Goal: Information Seeking & Learning: Compare options

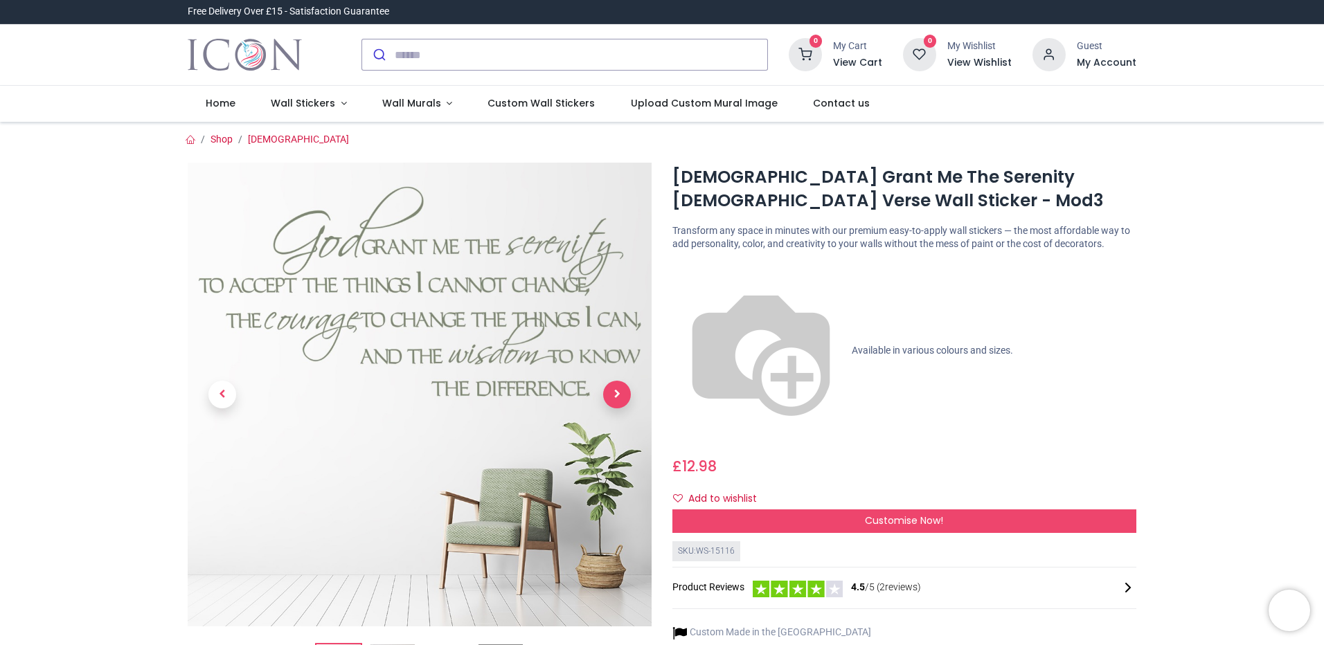
click at [603, 397] on span "Next" at bounding box center [617, 395] width 28 height 28
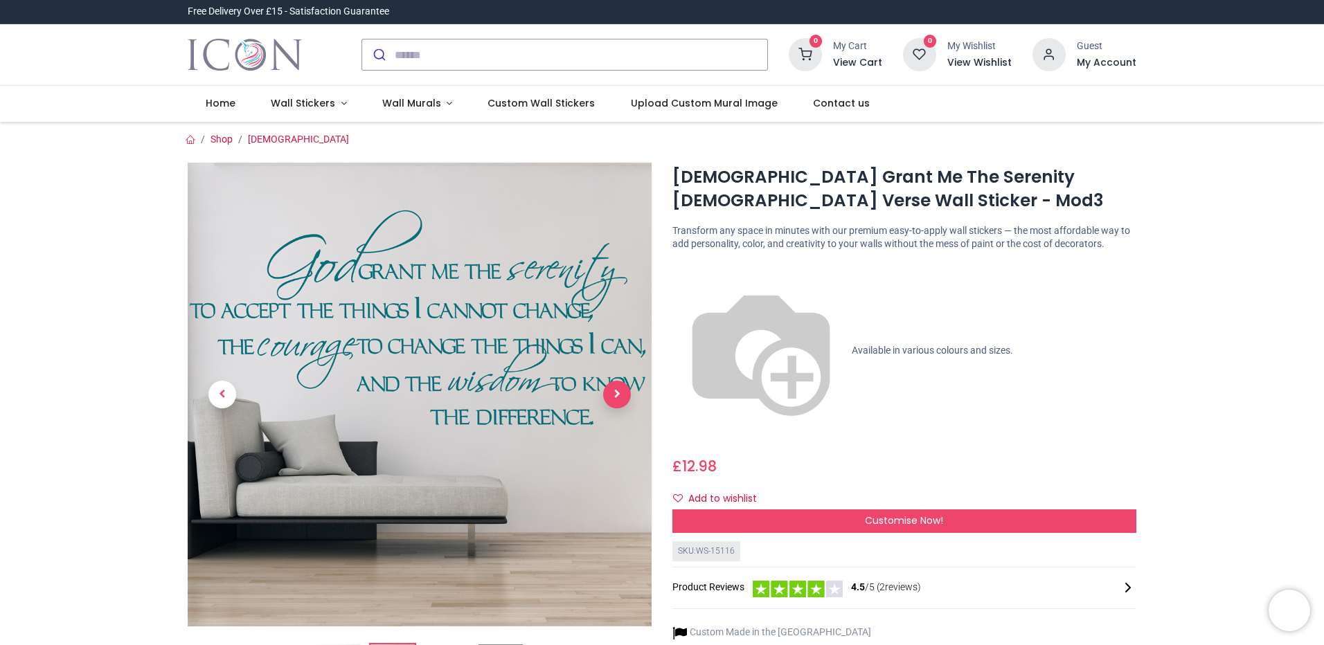
click at [603, 395] on span "Next" at bounding box center [617, 395] width 28 height 28
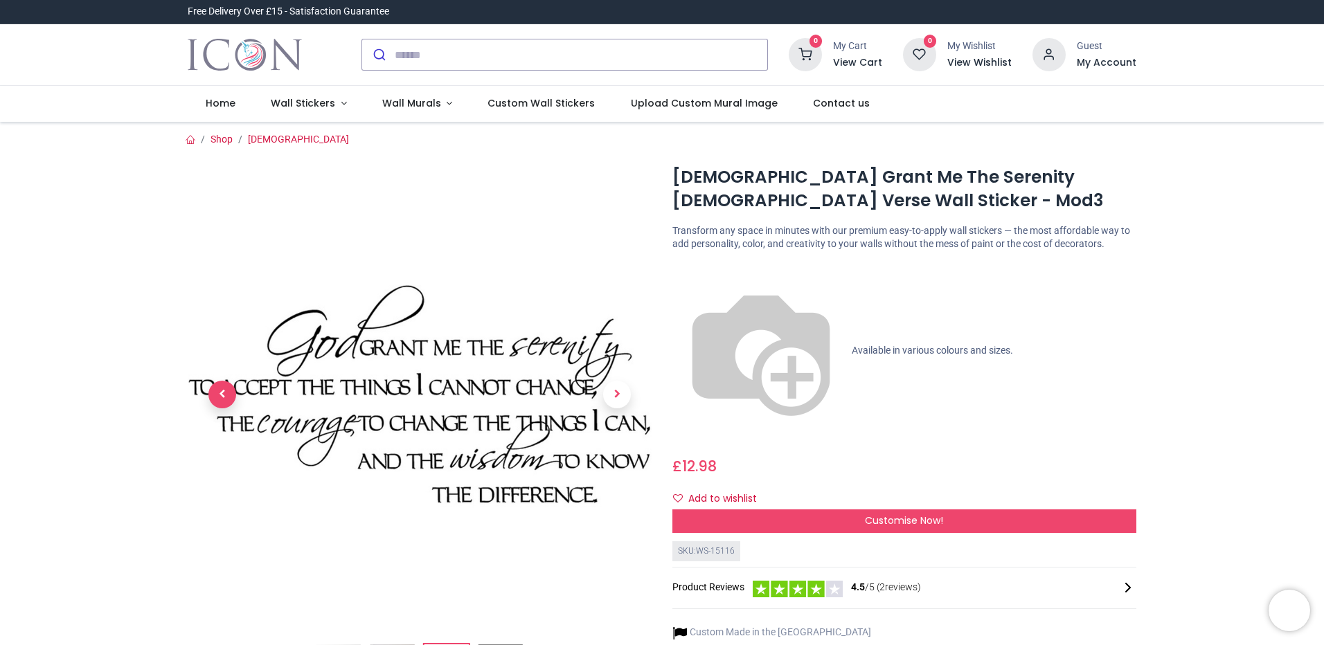
click at [220, 401] on span "Previous" at bounding box center [222, 395] width 28 height 28
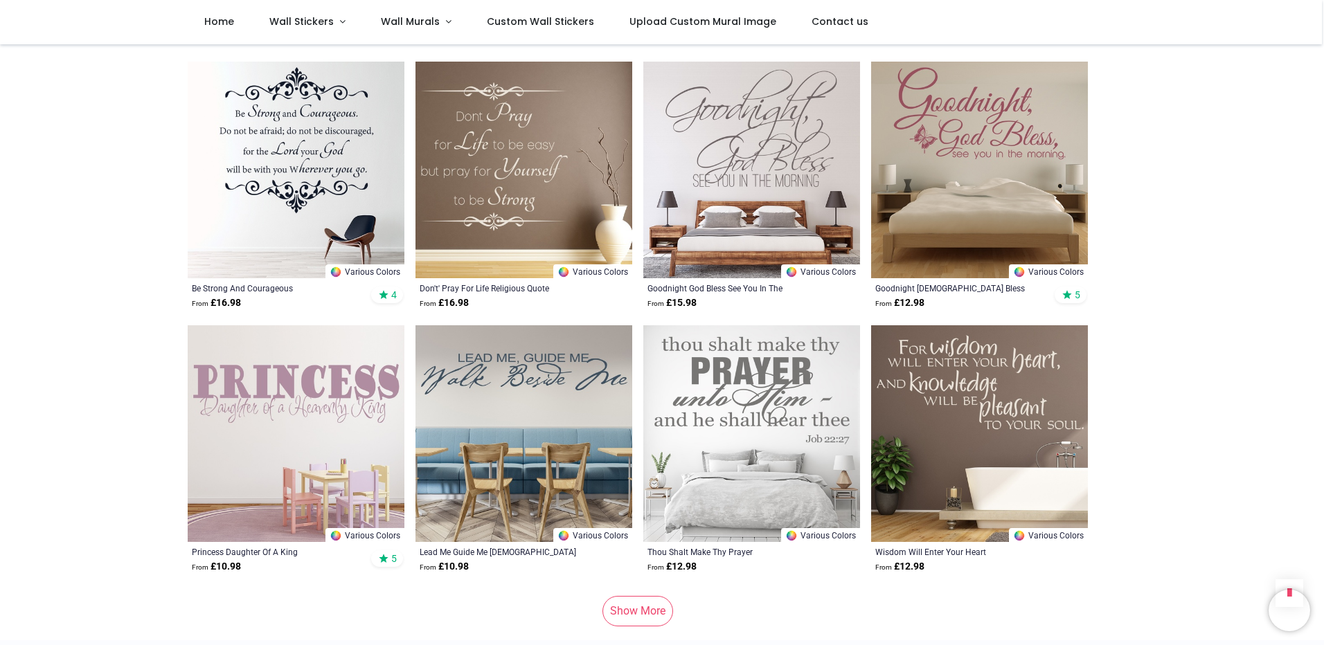
scroll to position [1454, 0]
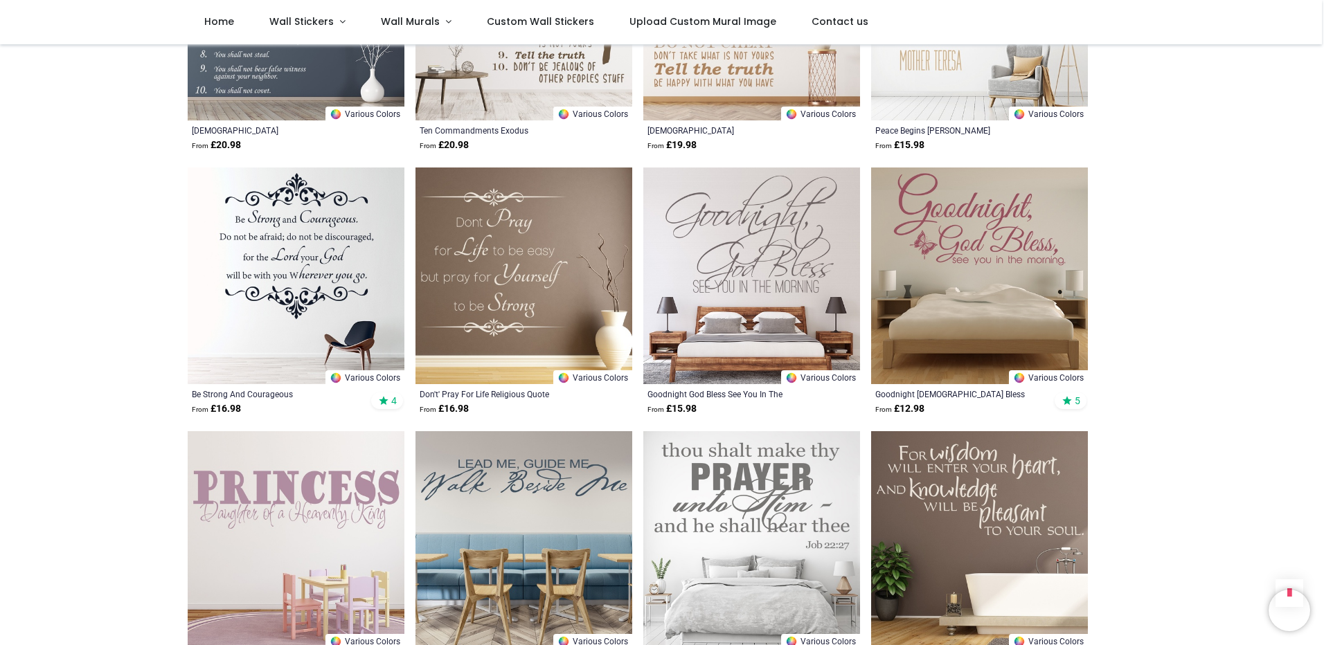
scroll to position [1454, 0]
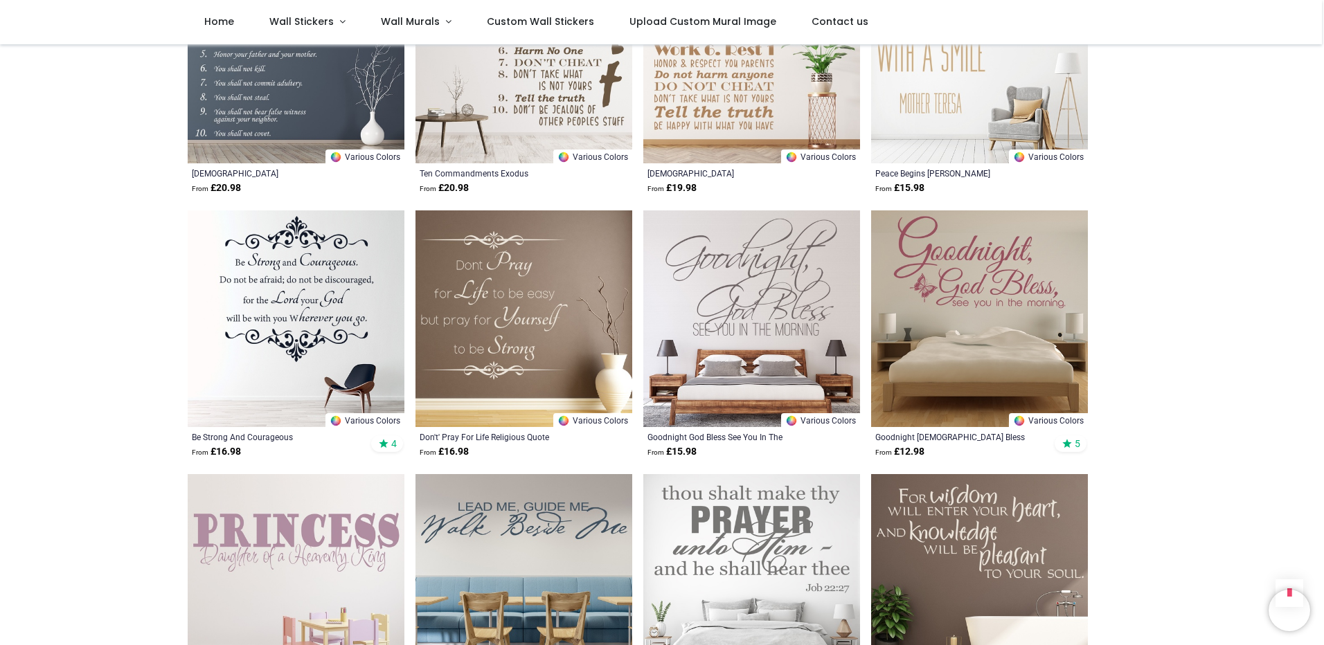
click at [540, 315] on img at bounding box center [524, 319] width 217 height 217
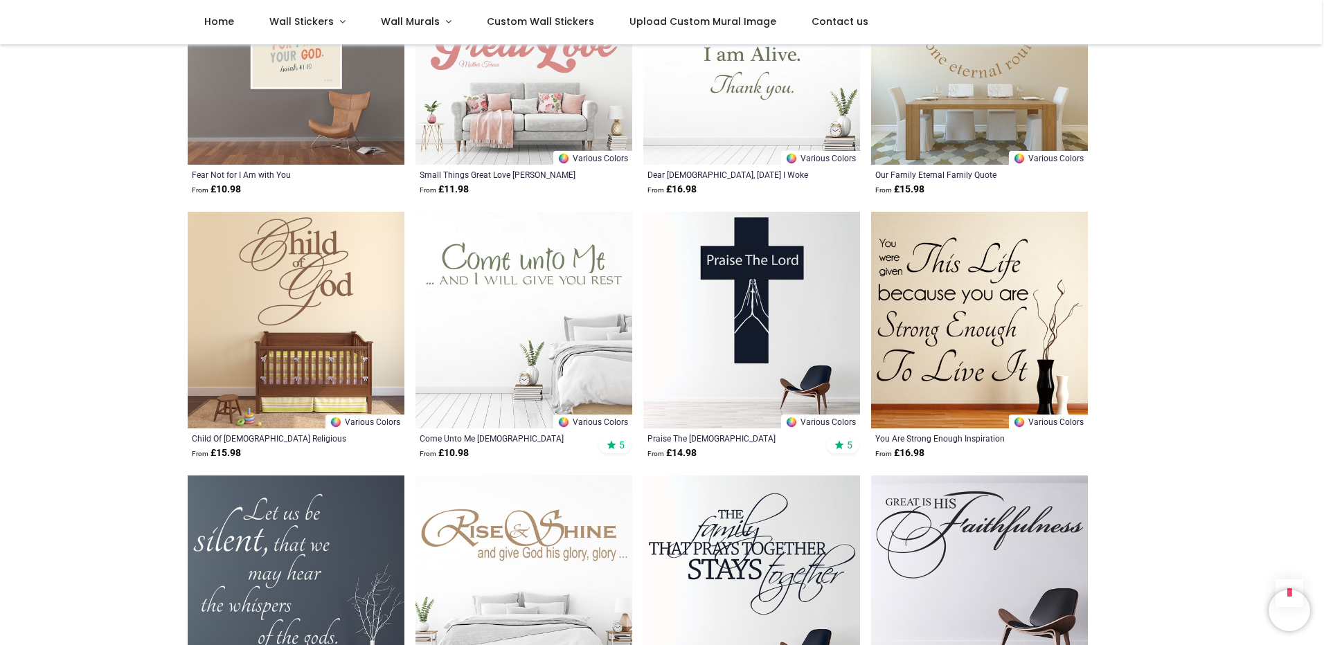
scroll to position [1454, 0]
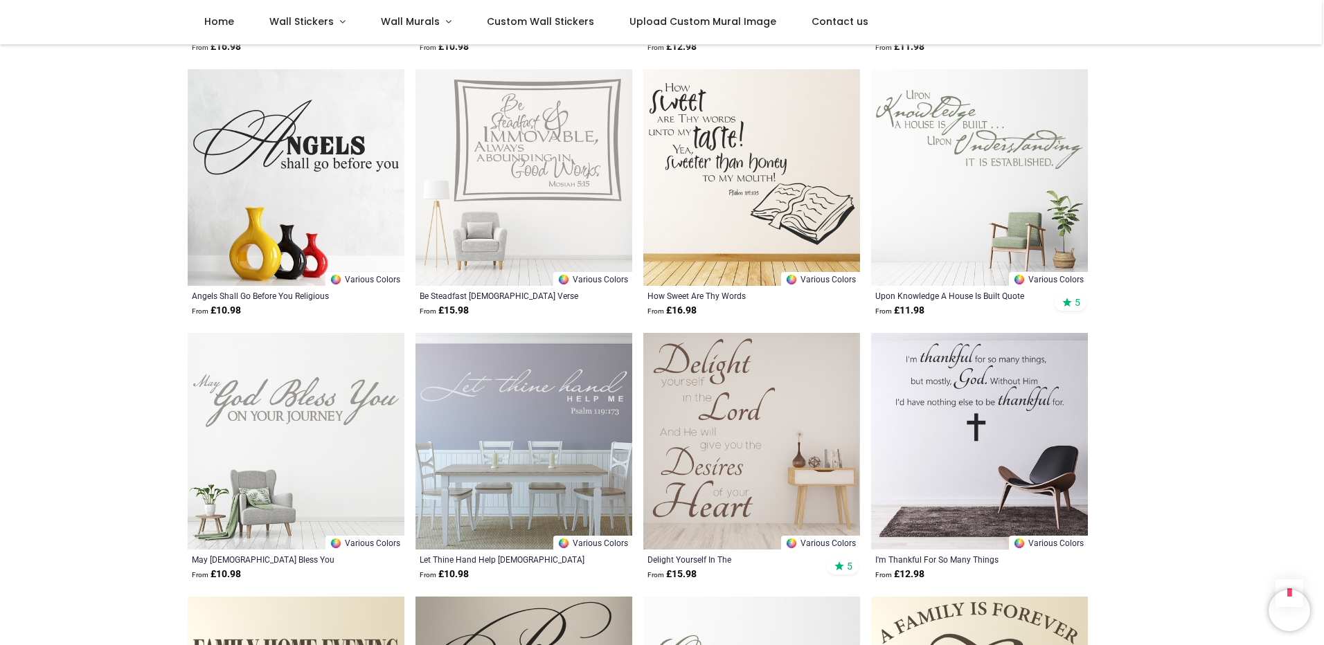
scroll to position [2147, 0]
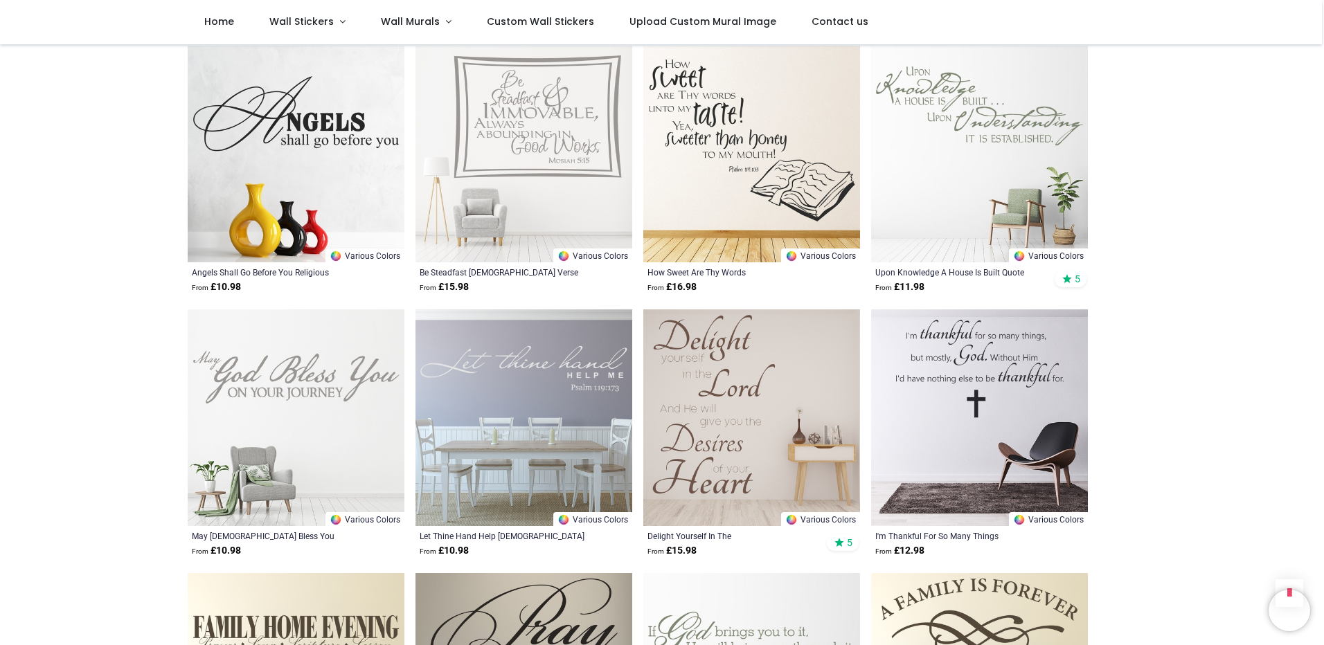
click at [938, 190] on img at bounding box center [979, 154] width 217 height 217
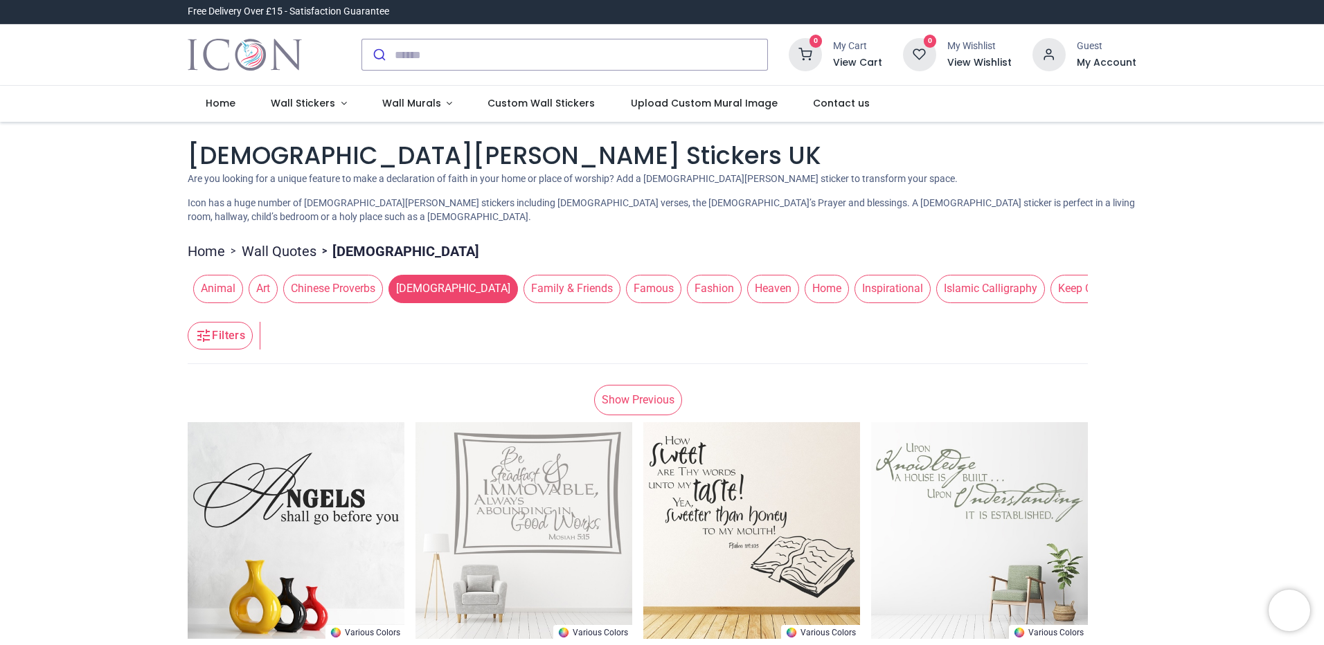
click at [855, 276] on span "Inspirational" at bounding box center [893, 289] width 76 height 28
click at [855, 275] on span "Inspirational" at bounding box center [893, 289] width 76 height 28
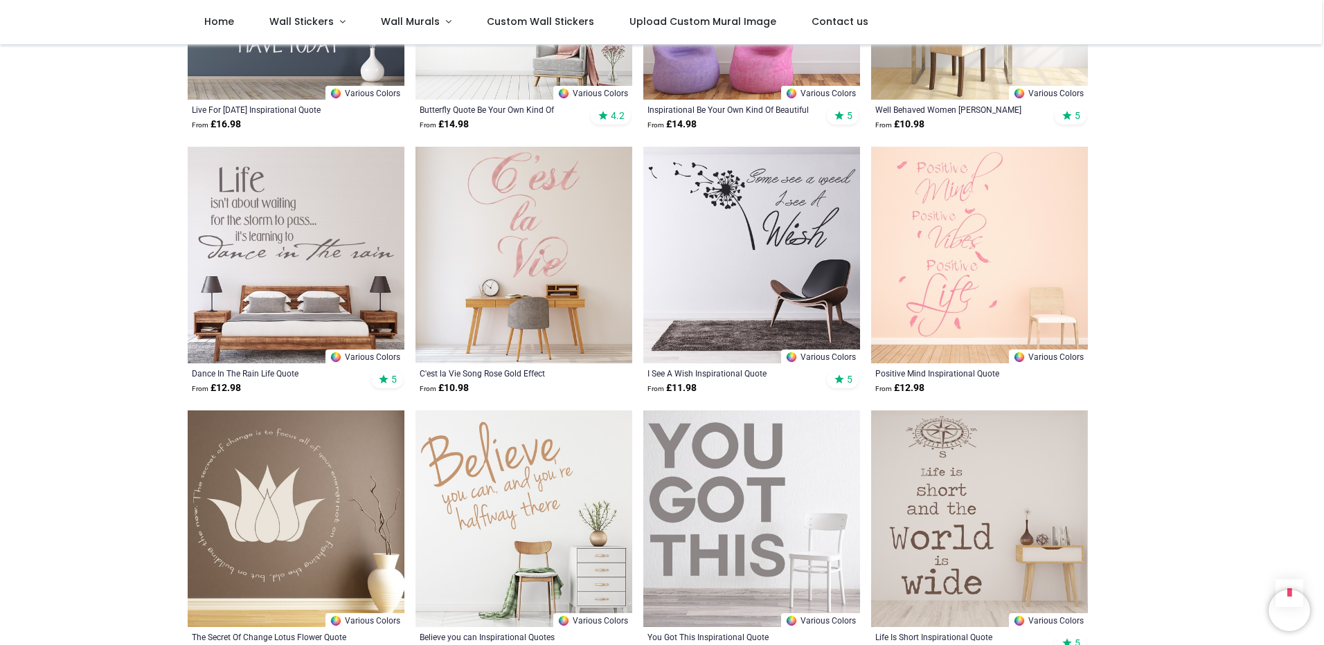
scroll to position [1524, 0]
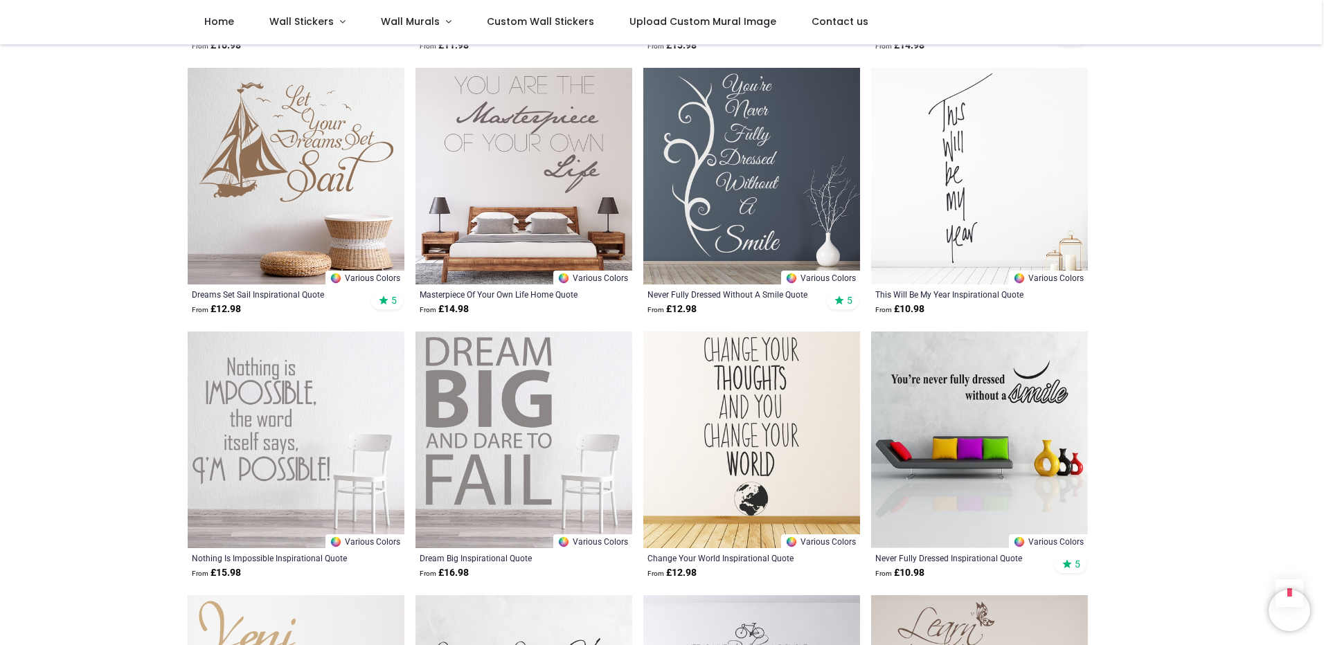
scroll to position [2355, 0]
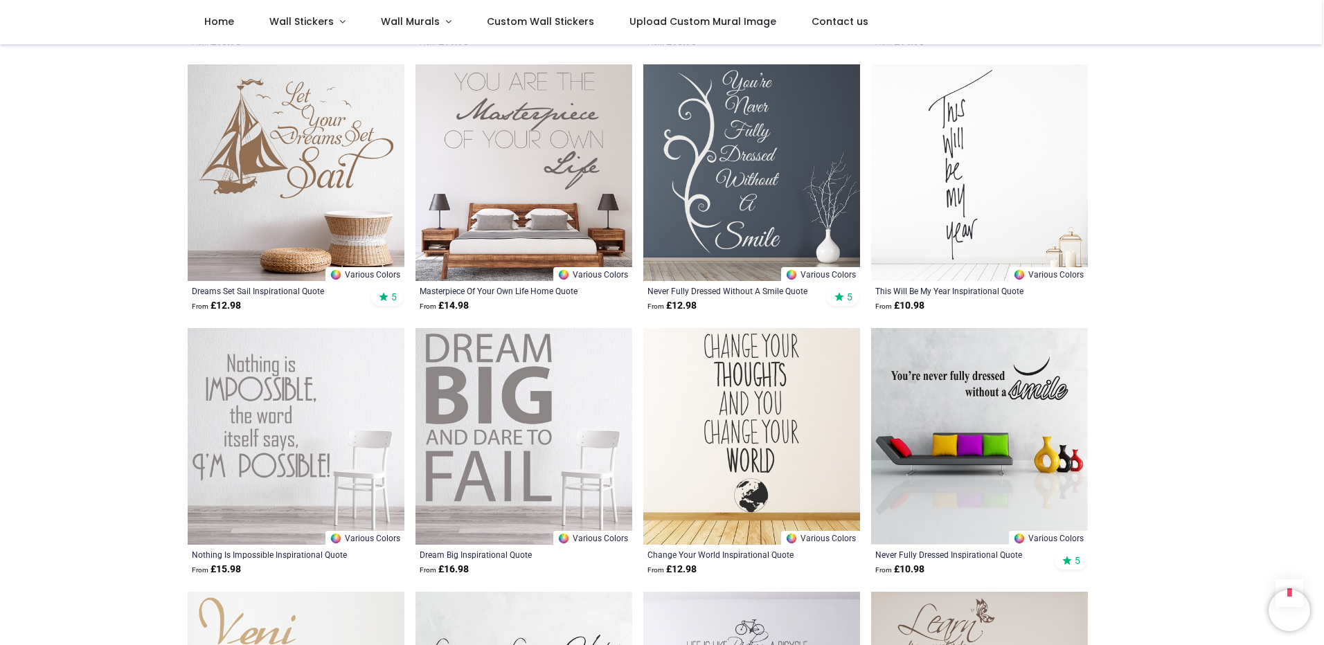
click at [768, 367] on img at bounding box center [751, 436] width 217 height 217
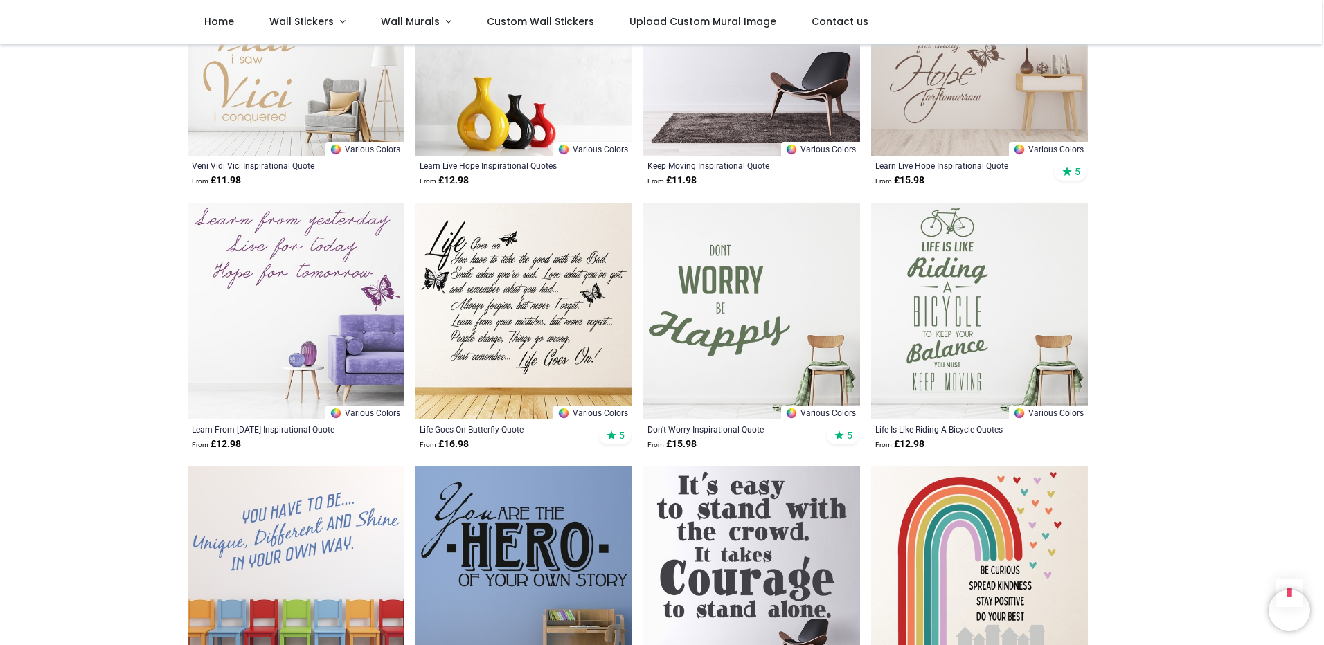
scroll to position [3047, 0]
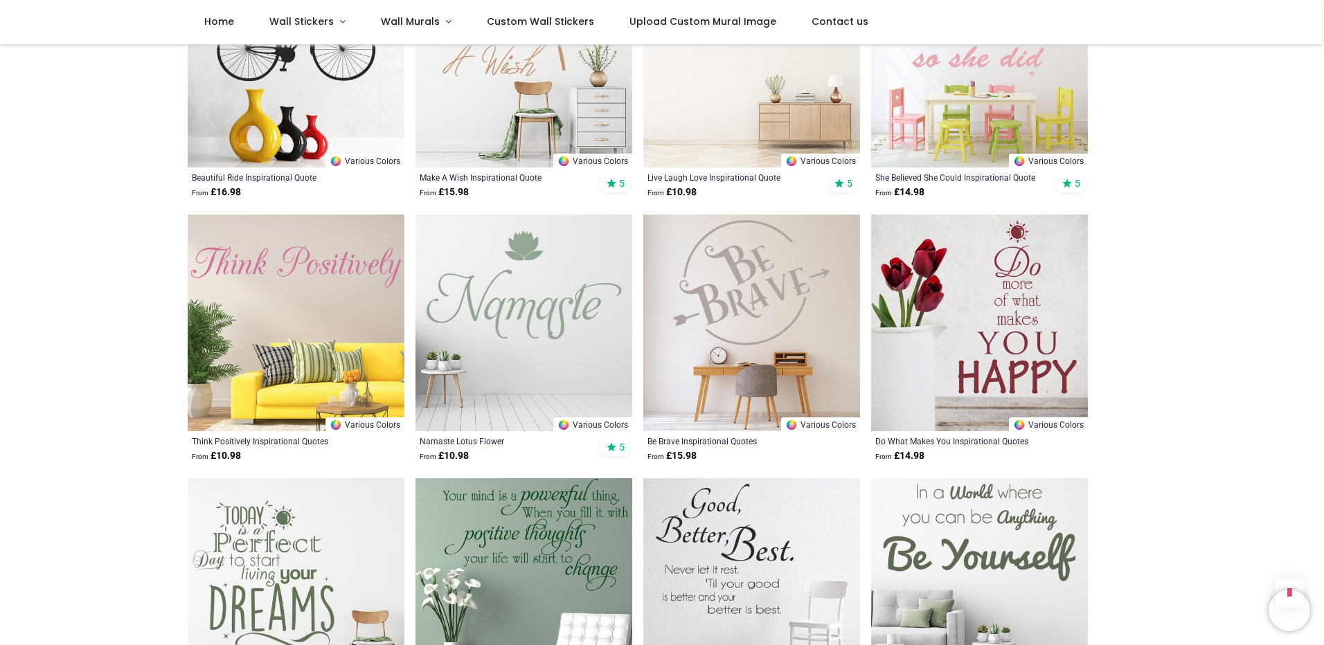
scroll to position [4917, 0]
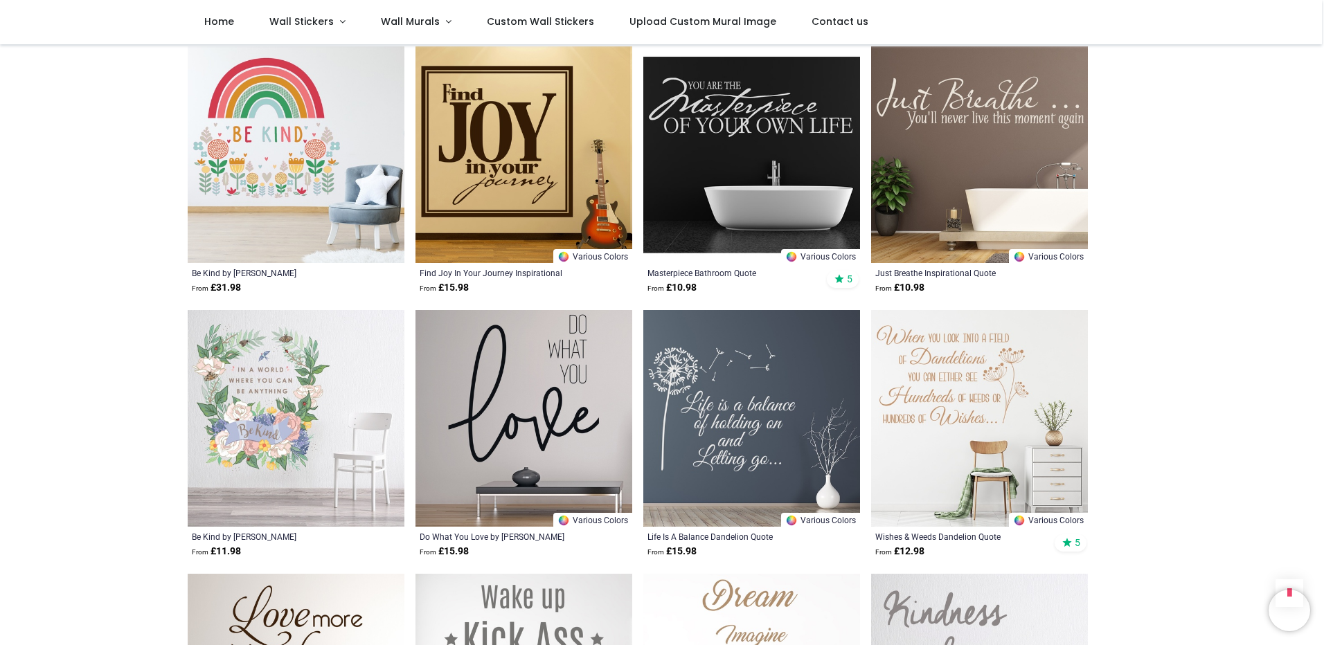
scroll to position [6926, 0]
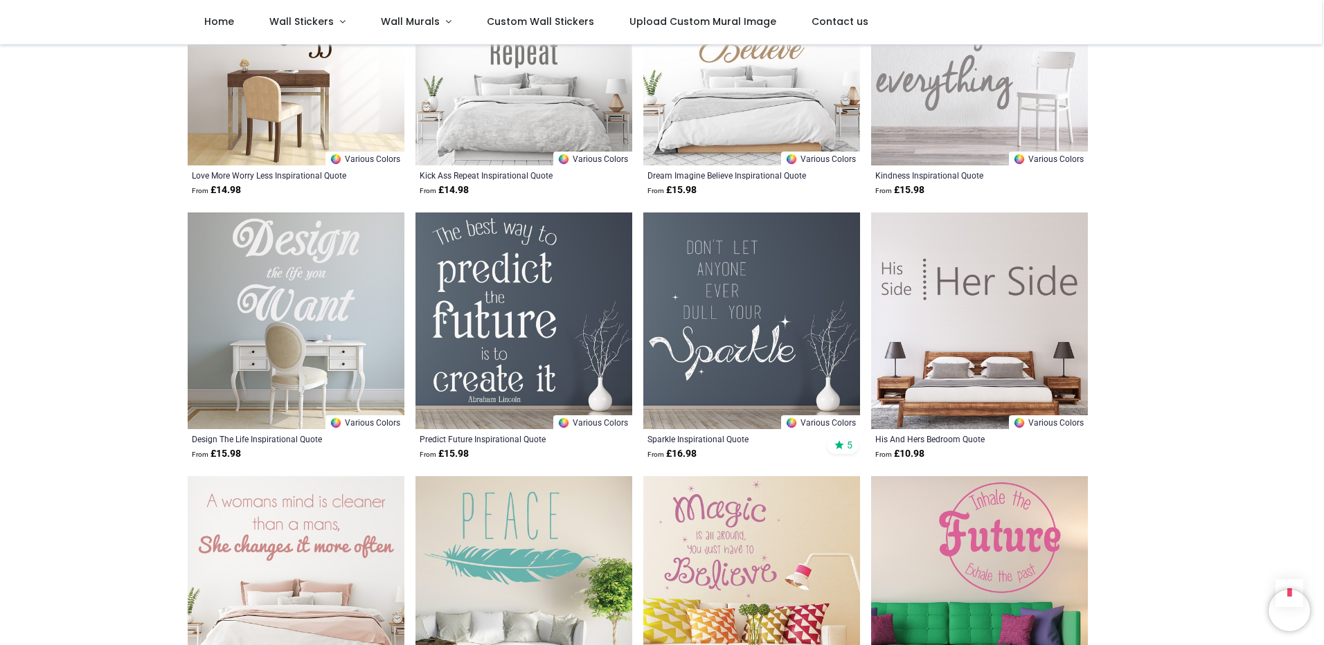
scroll to position [7411, 0]
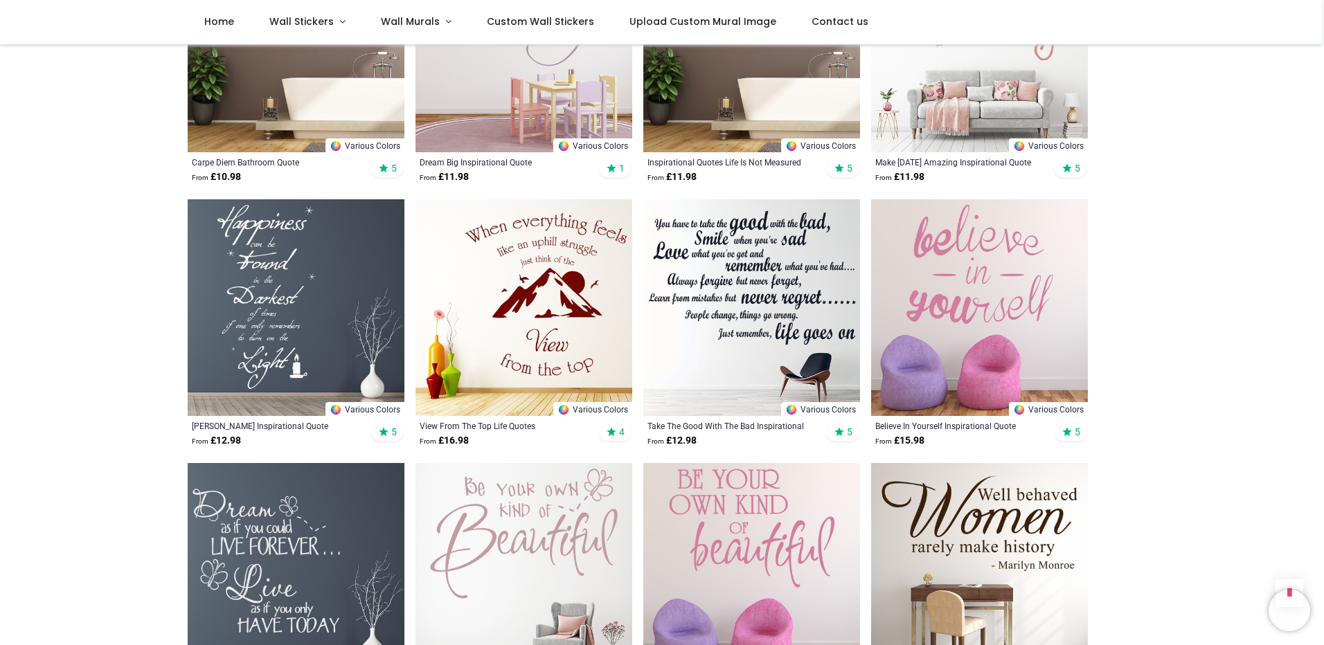
scroll to position [152, 0]
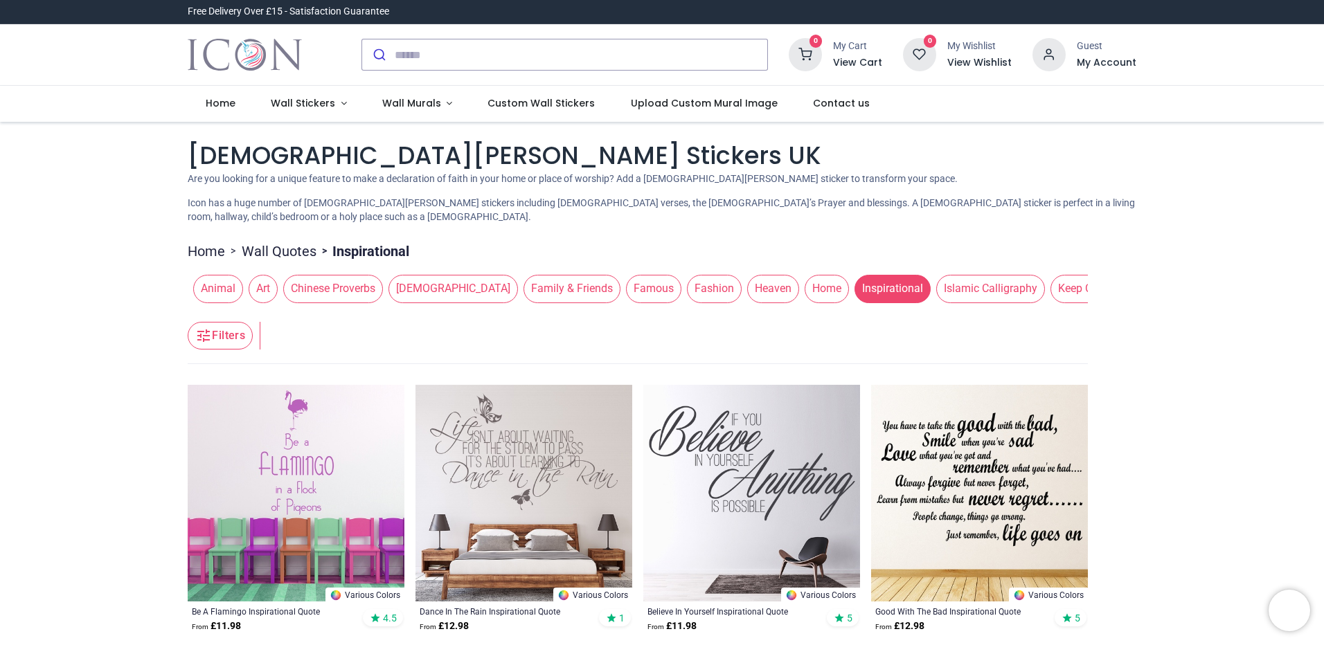
click at [400, 278] on span "[DEMOGRAPHIC_DATA]" at bounding box center [454, 289] width 130 height 28
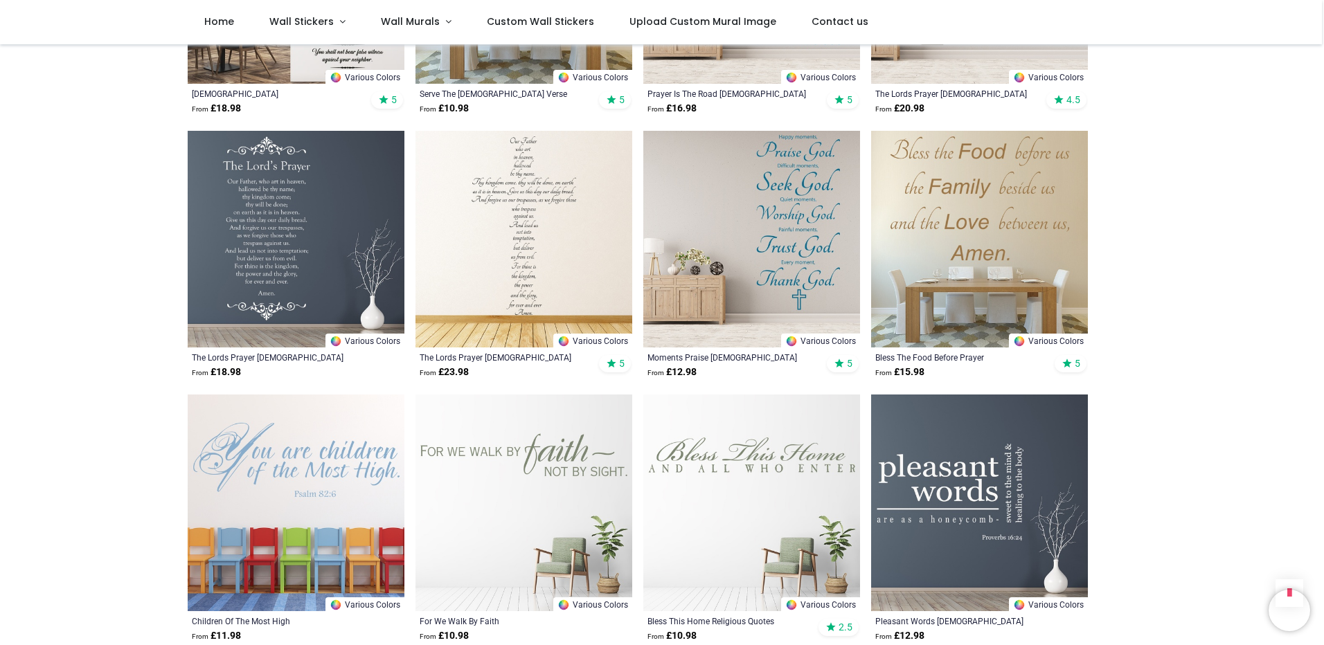
scroll to position [970, 0]
click at [959, 463] on img at bounding box center [979, 502] width 217 height 217
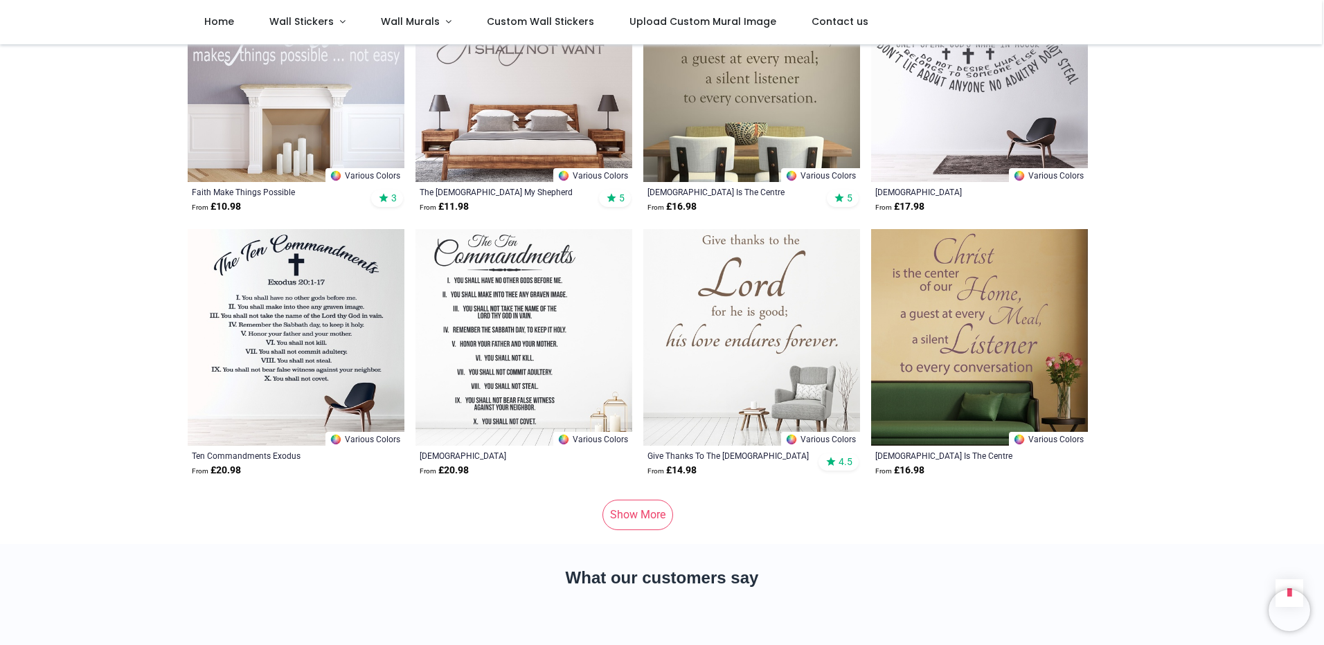
scroll to position [1731, 0]
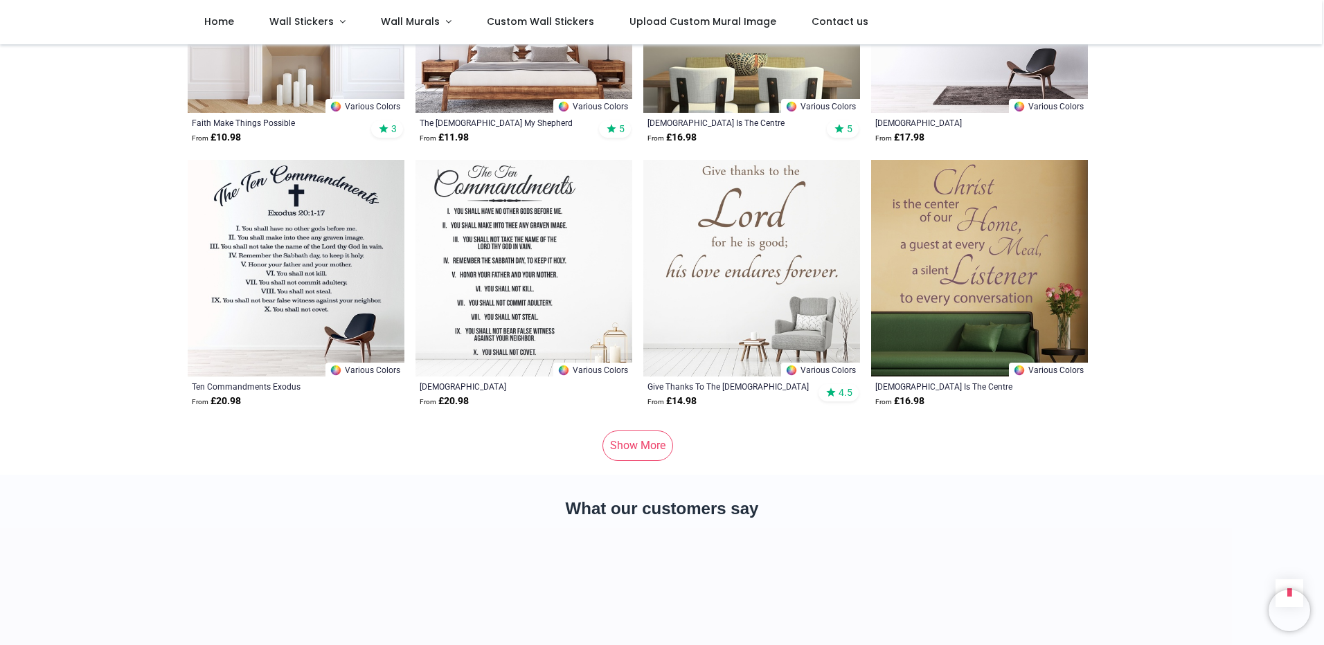
click at [629, 431] on link "Show More" at bounding box center [638, 446] width 71 height 30
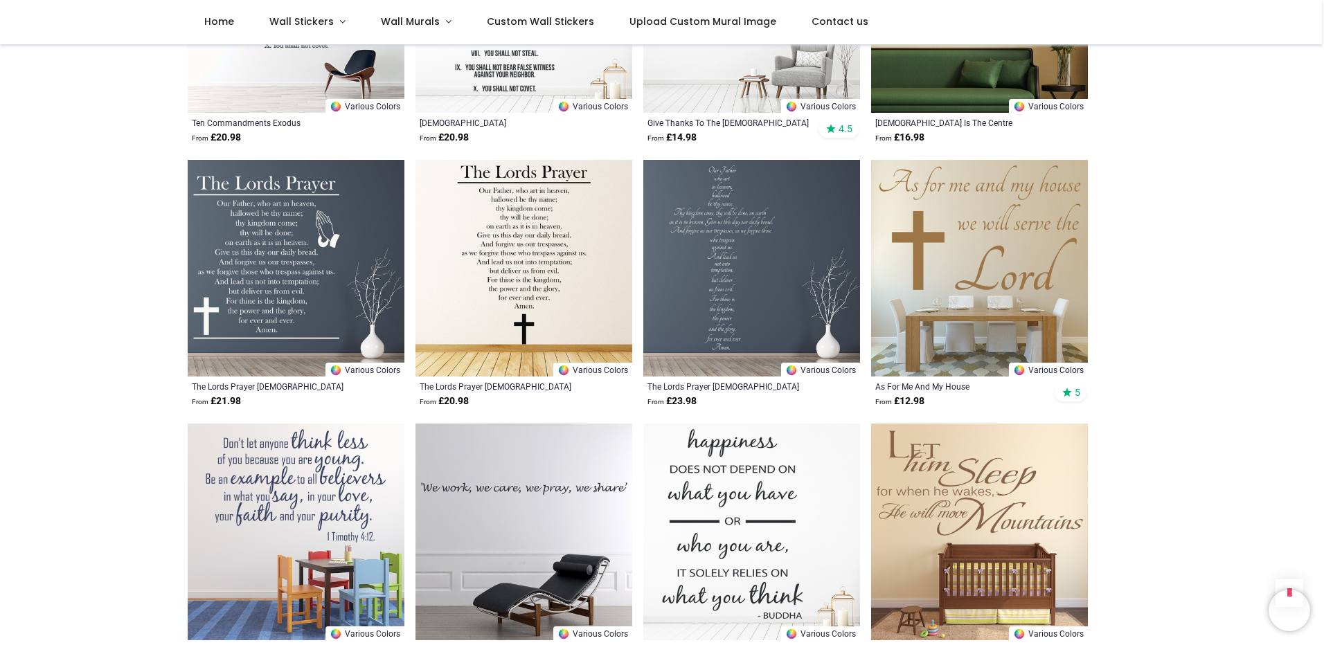
scroll to position [2009, 0]
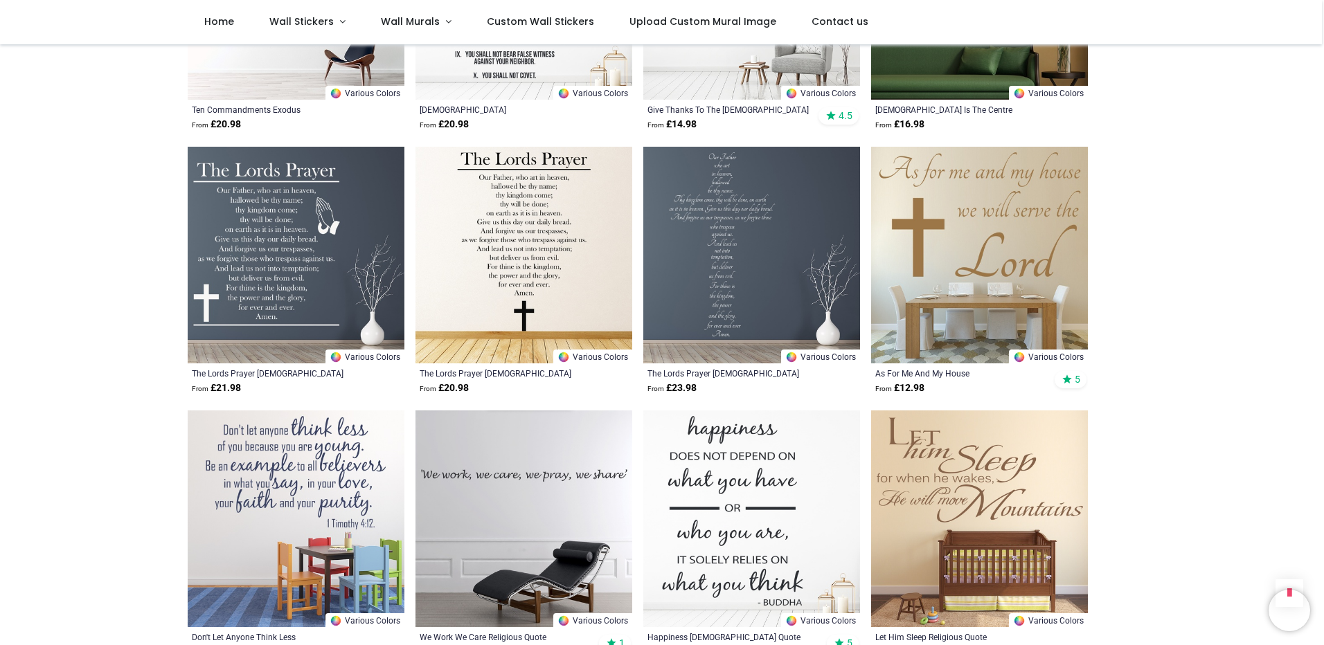
click at [258, 281] on img at bounding box center [296, 255] width 217 height 217
click at [717, 246] on img at bounding box center [751, 255] width 217 height 217
click at [530, 217] on img at bounding box center [524, 255] width 217 height 217
click at [553, 231] on img at bounding box center [524, 255] width 217 height 217
click at [558, 235] on img at bounding box center [524, 255] width 217 height 217
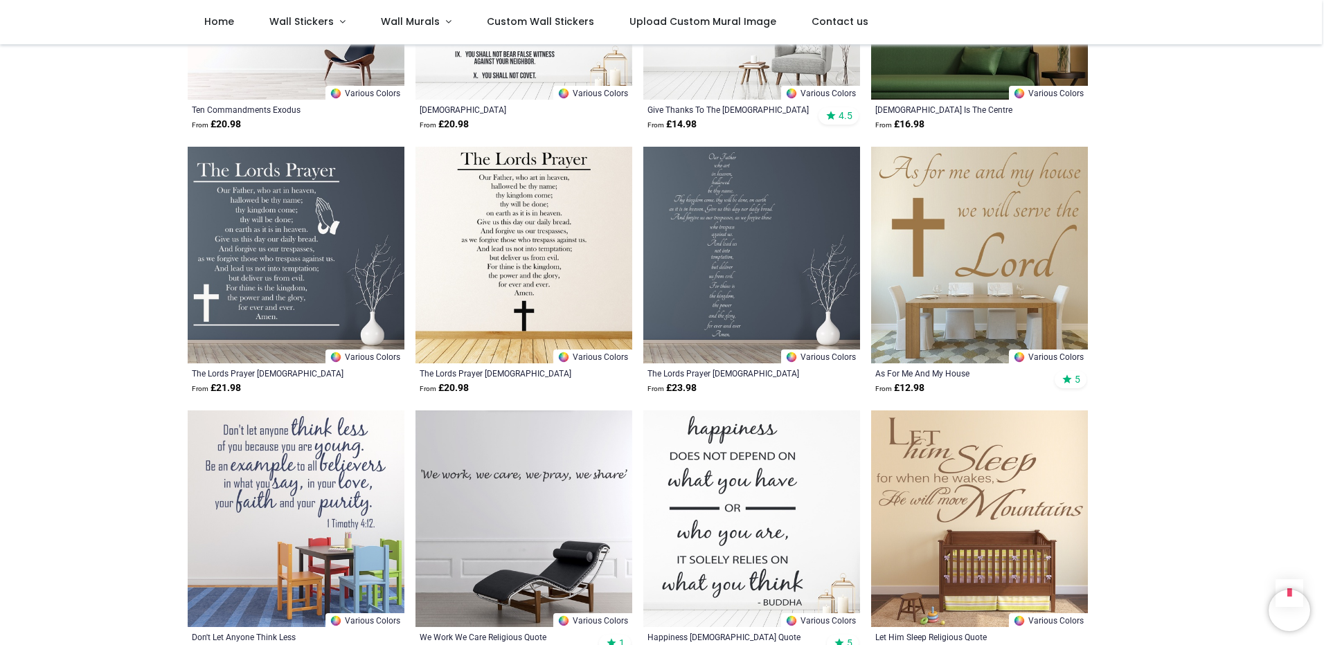
click at [516, 236] on img at bounding box center [524, 255] width 217 height 217
click at [507, 222] on img at bounding box center [524, 255] width 217 height 217
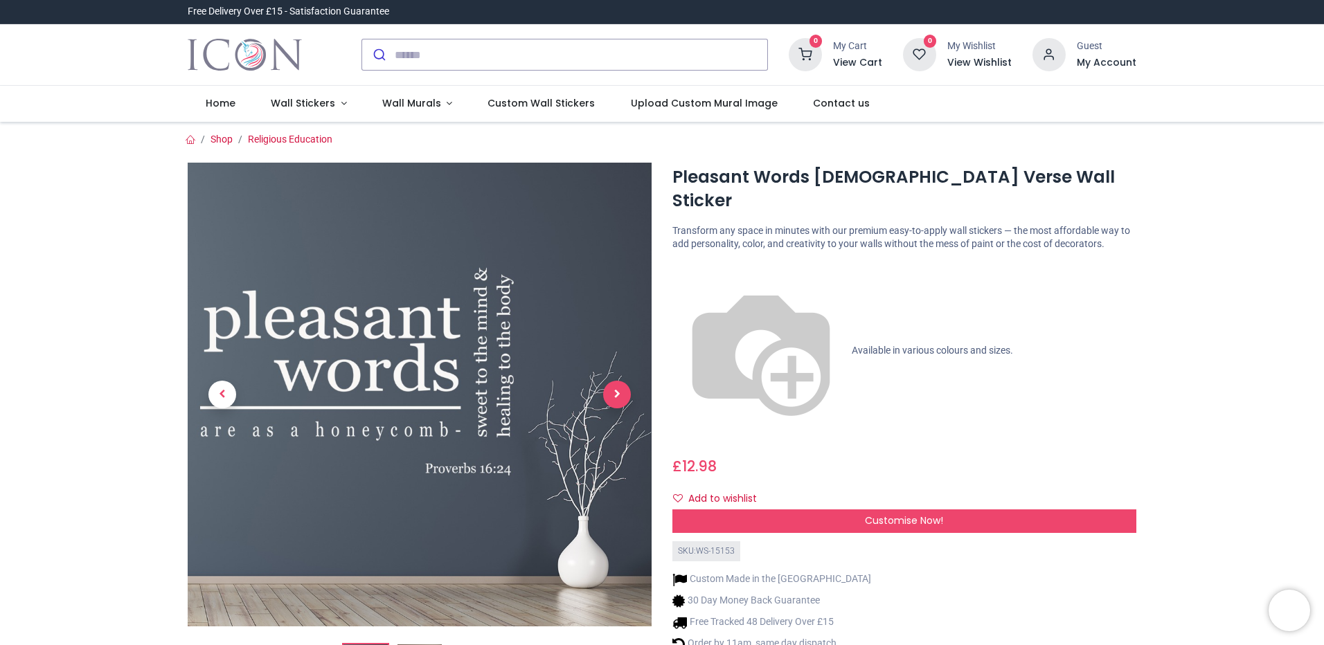
click at [614, 392] on span "Next" at bounding box center [617, 395] width 28 height 28
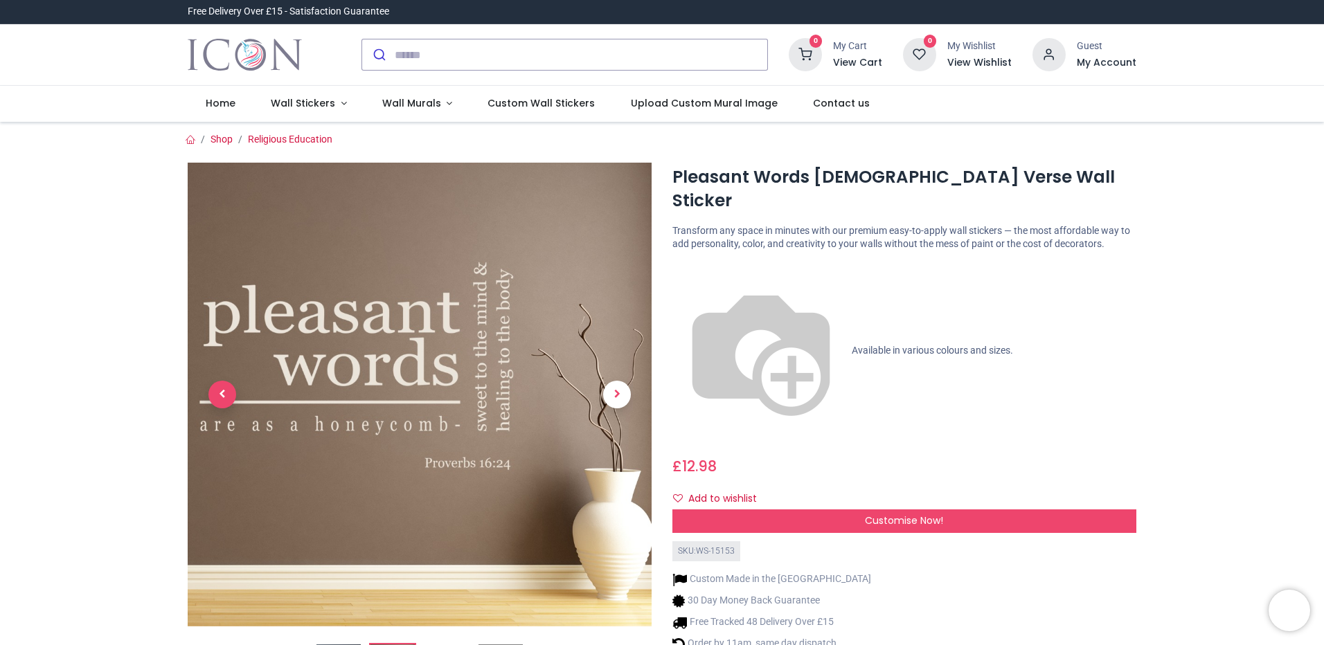
click at [220, 398] on span "Previous" at bounding box center [222, 395] width 28 height 28
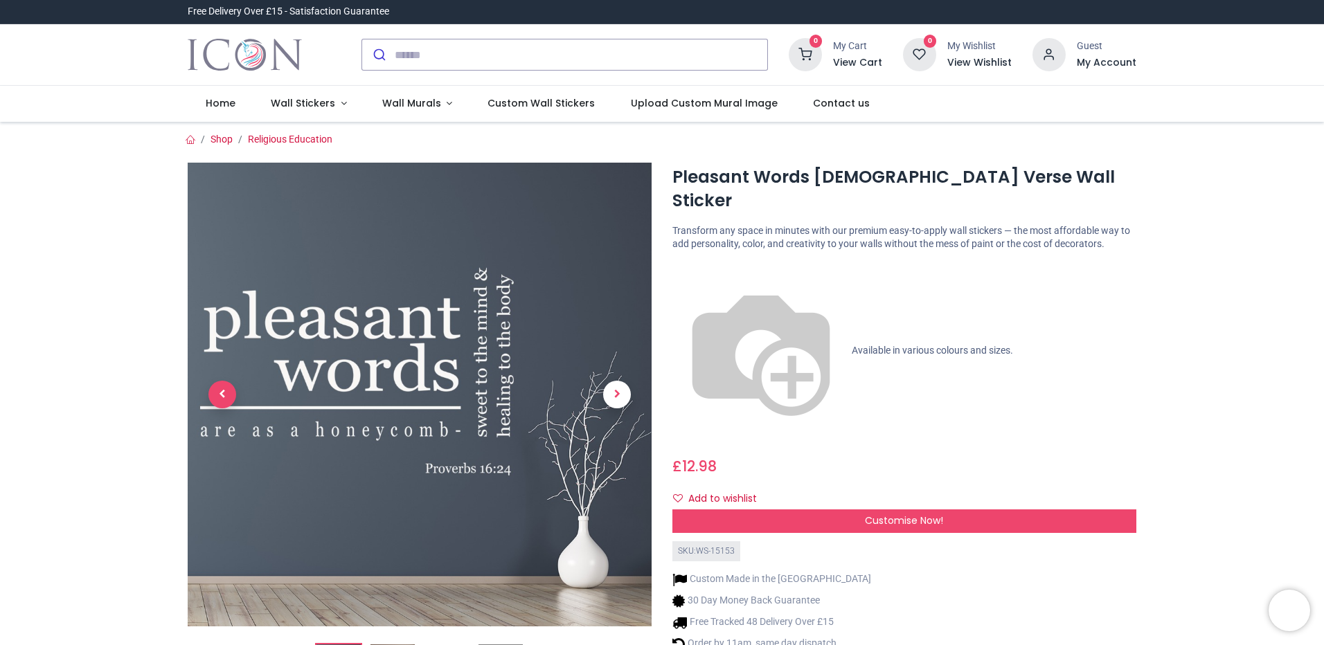
click at [220, 398] on span "Previous" at bounding box center [222, 395] width 28 height 28
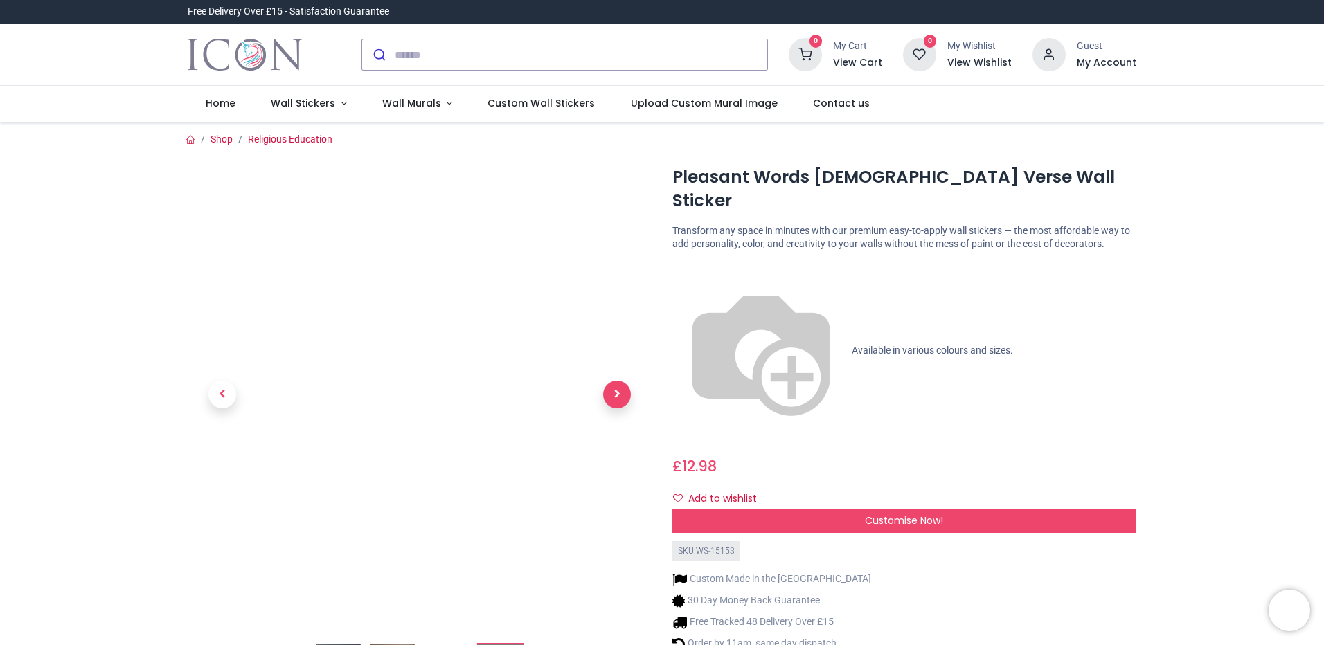
click at [607, 392] on span "Next" at bounding box center [617, 395] width 28 height 28
